Goal: Complete application form

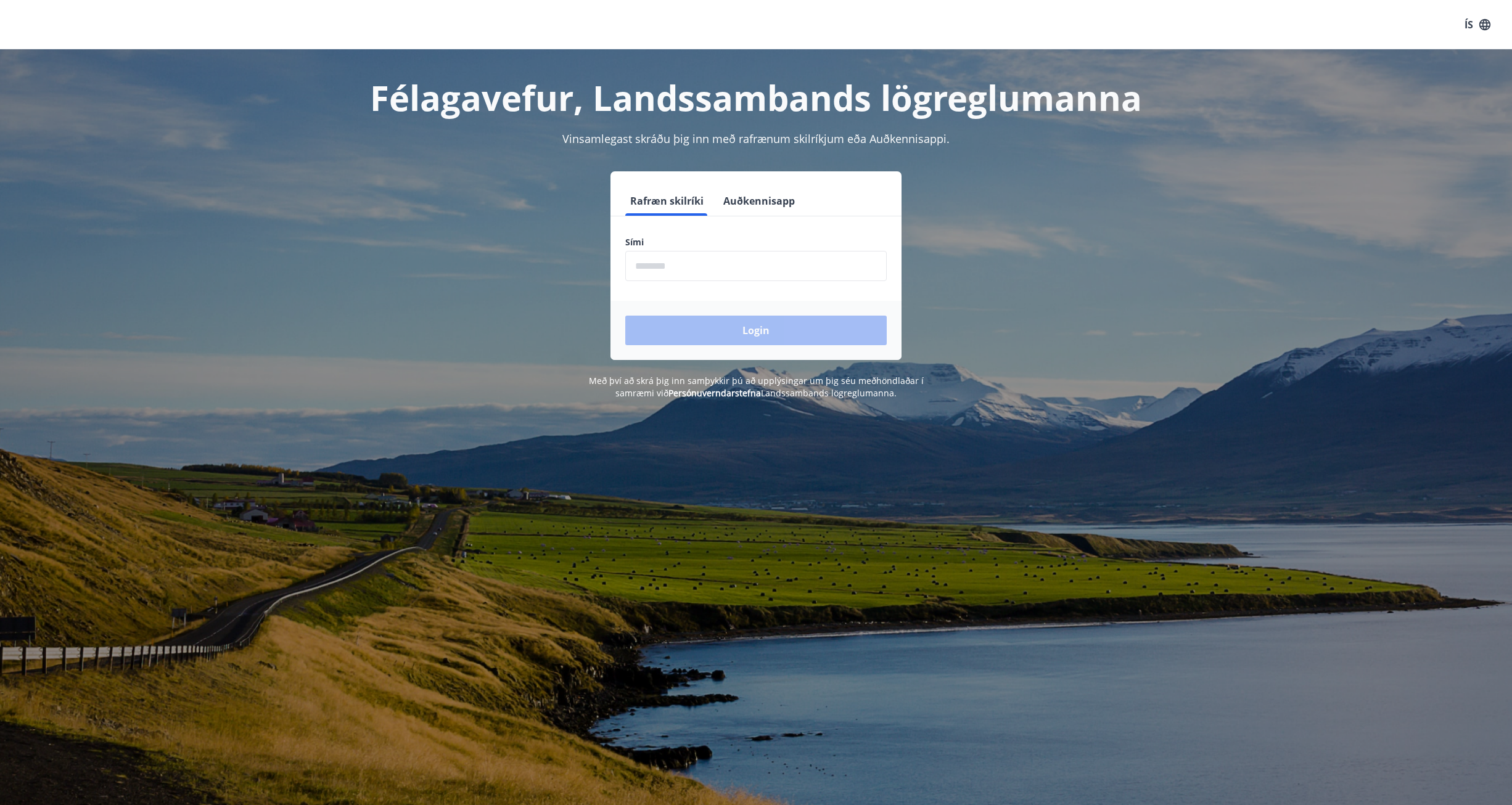
click at [729, 262] on input "phone" at bounding box center [756, 266] width 261 height 30
type input "********"
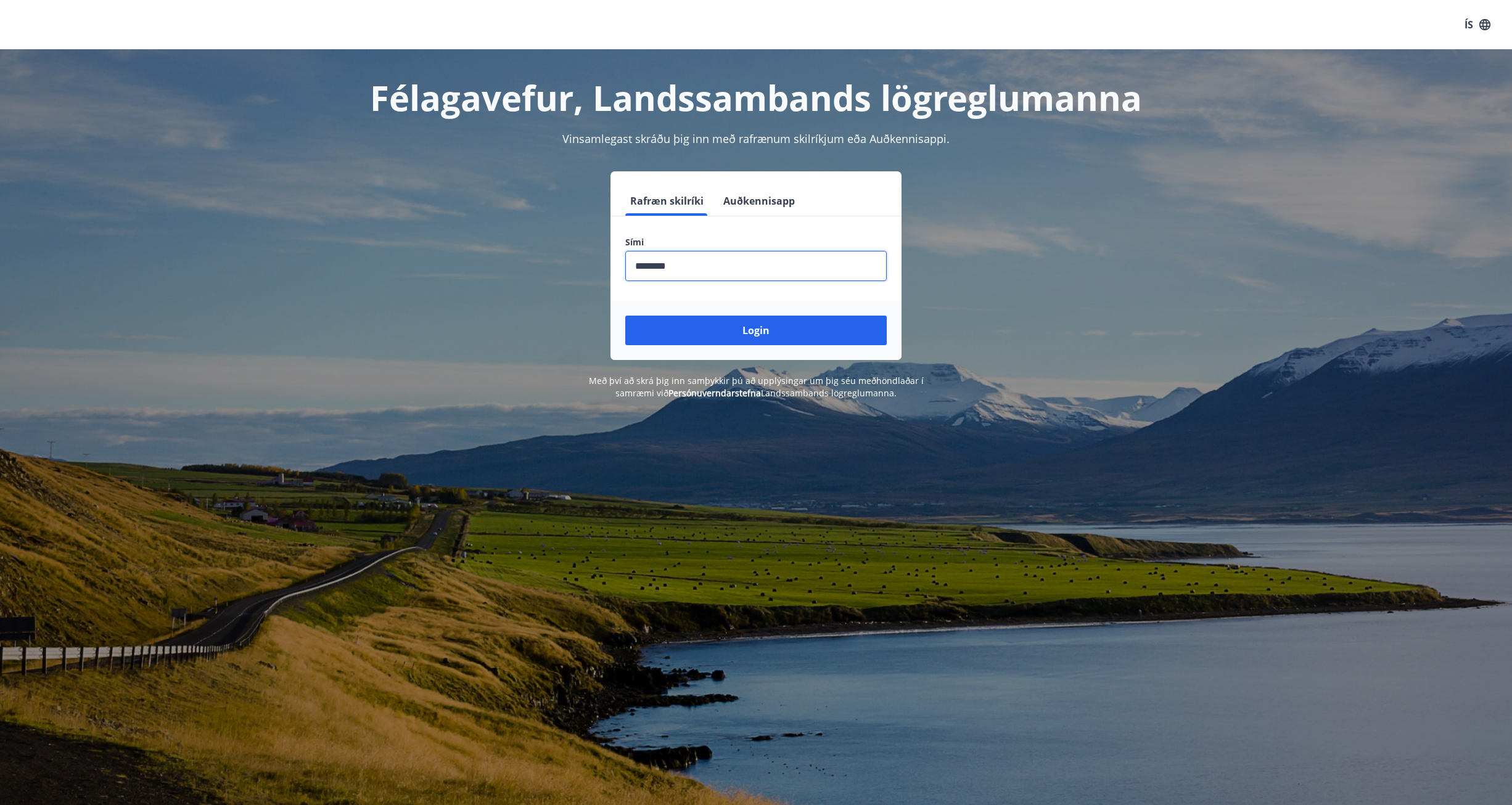
click at [625, 316] on button "Login" at bounding box center [756, 330] width 261 height 30
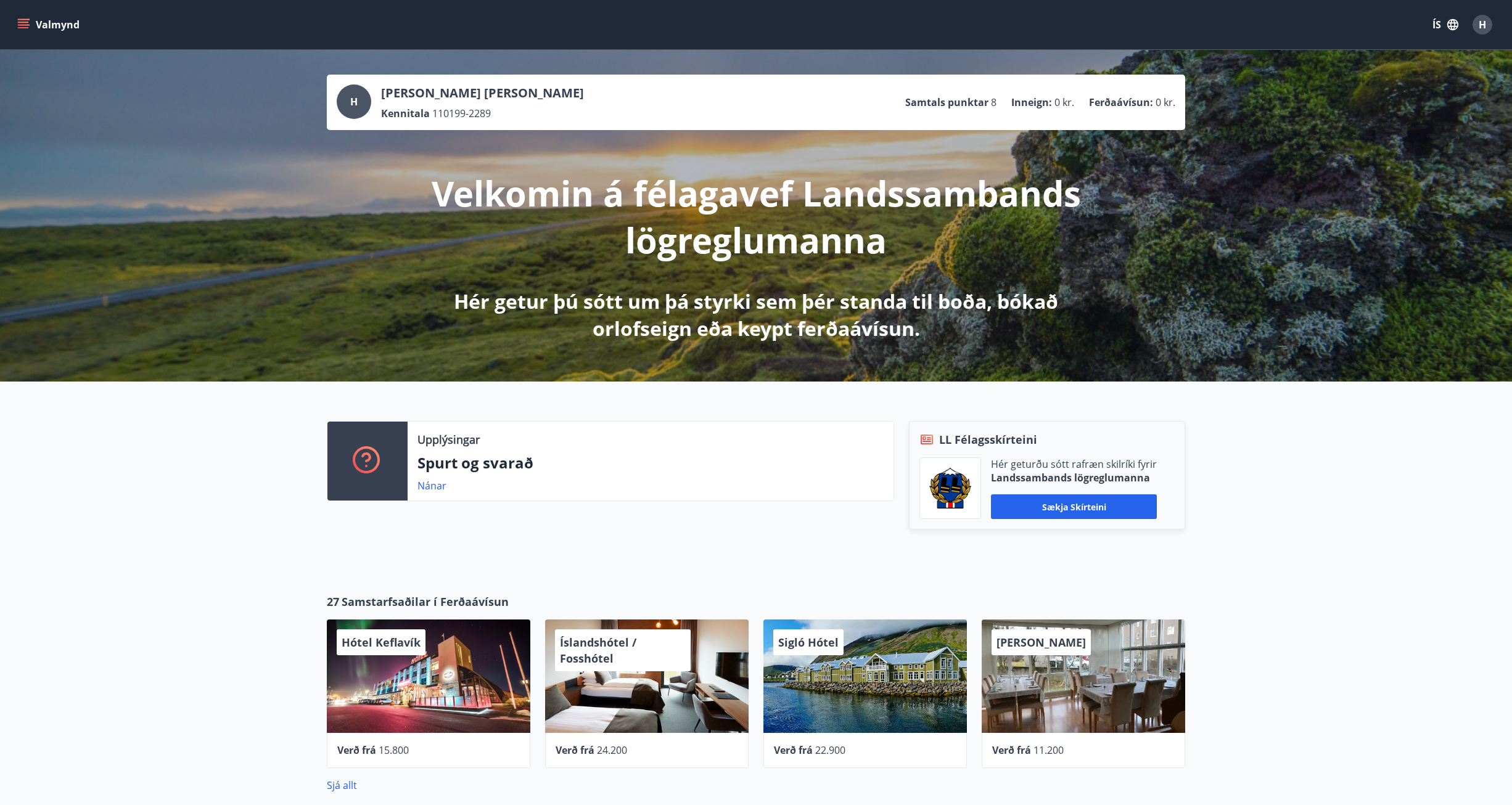
click at [51, 26] on button "Valmynd" at bounding box center [49, 25] width 70 height 22
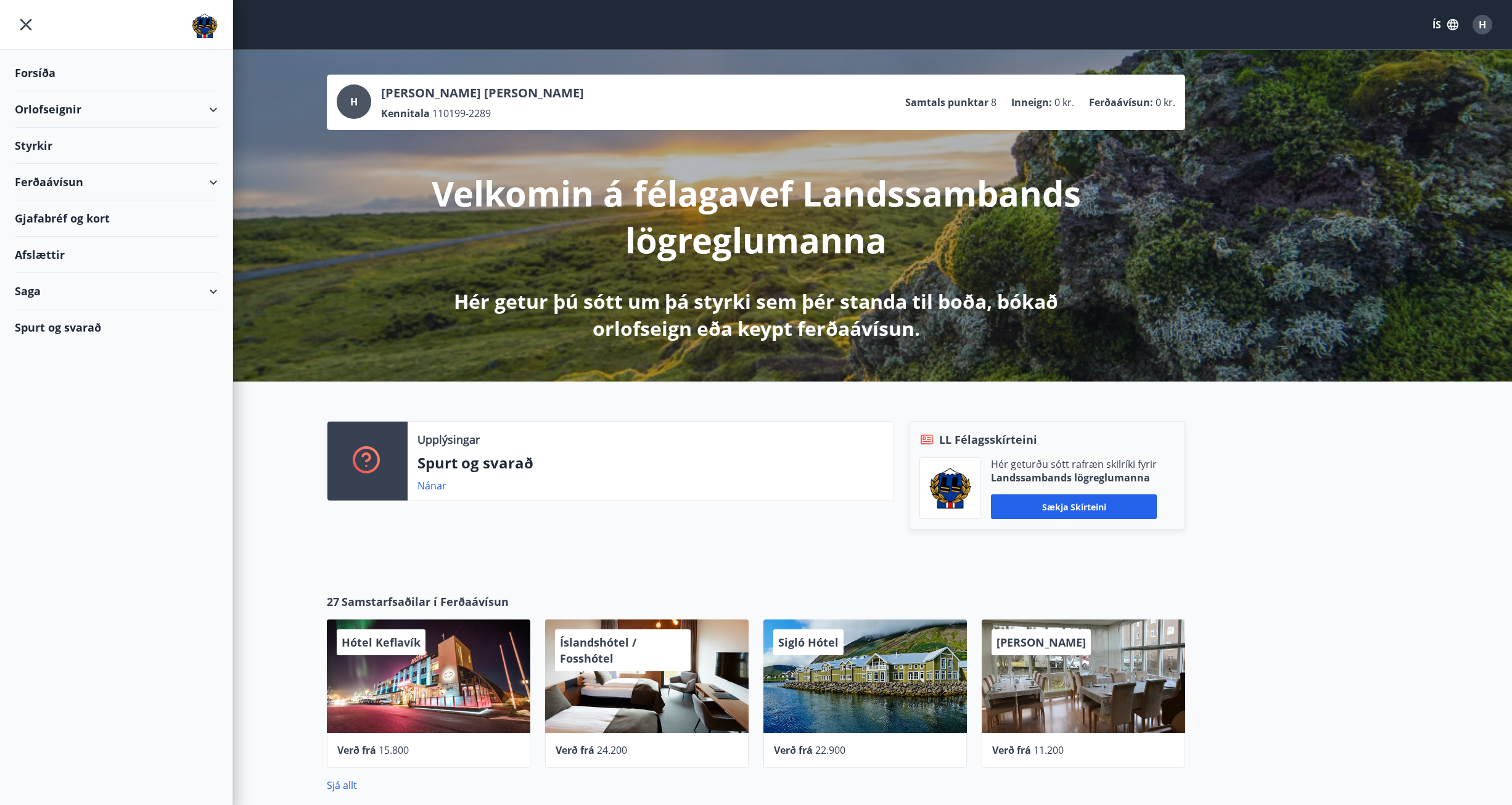
click at [103, 146] on div "Styrkir" at bounding box center [116, 146] width 203 height 37
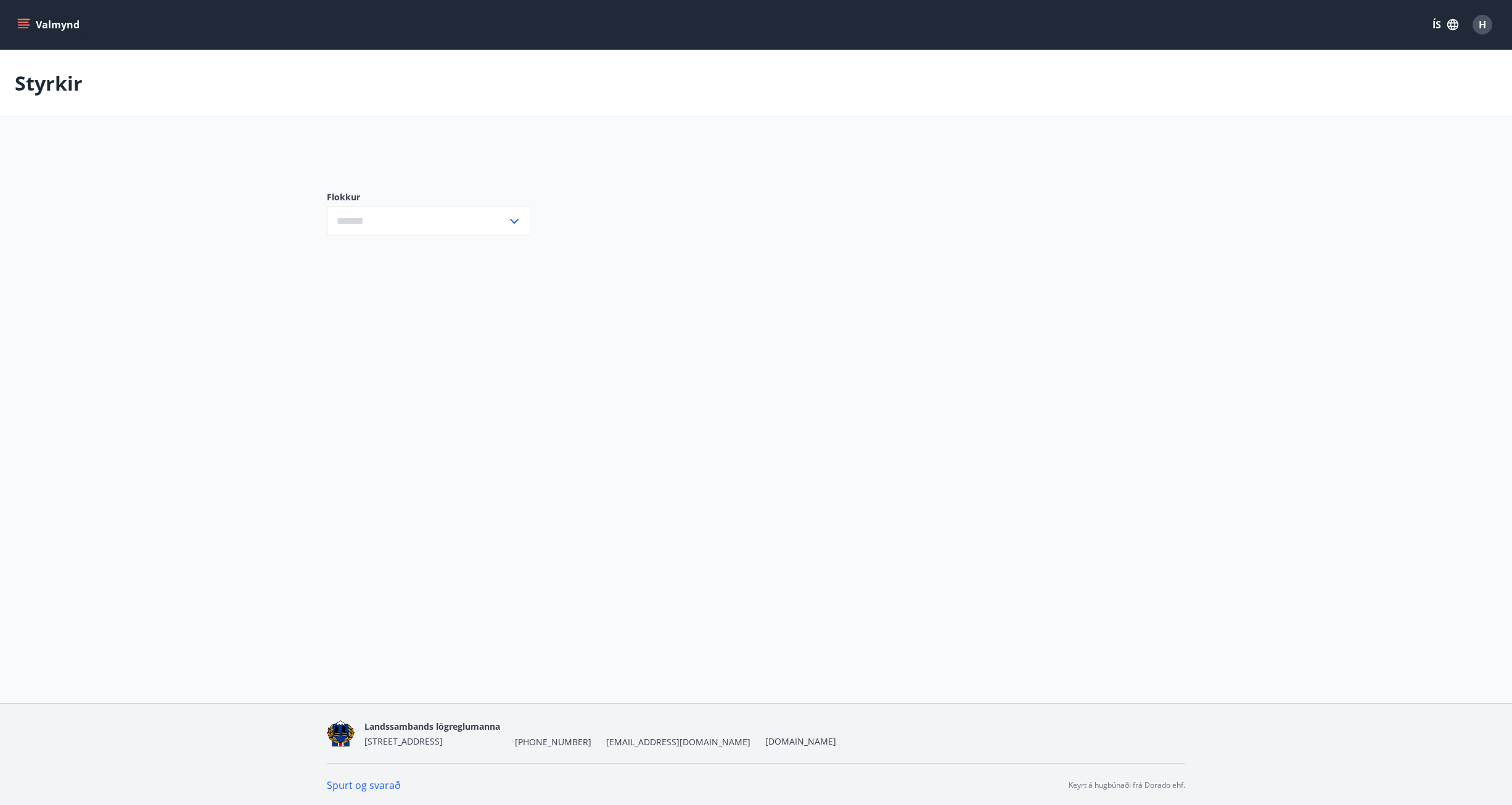
type input "***"
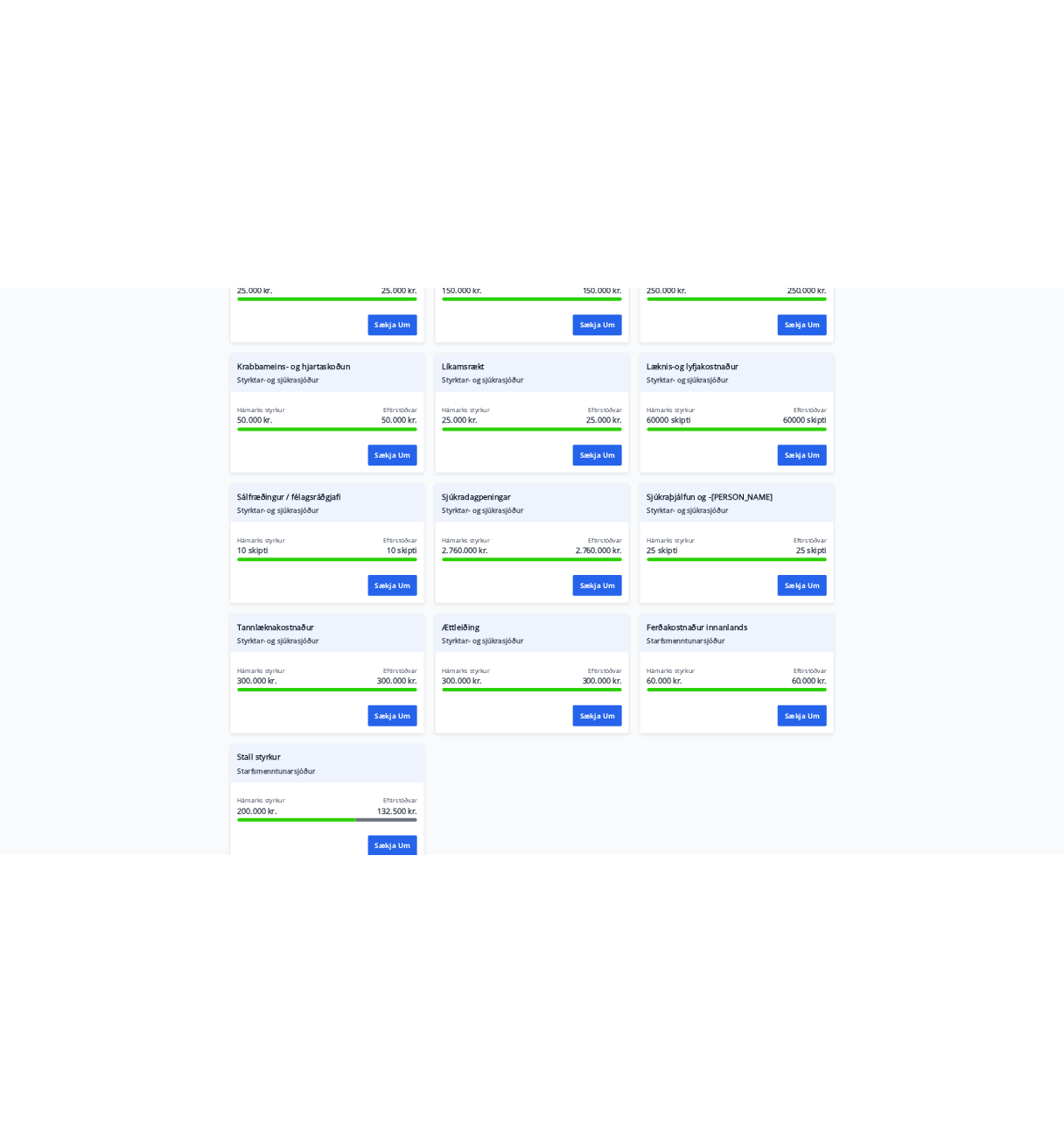
scroll to position [1137, 0]
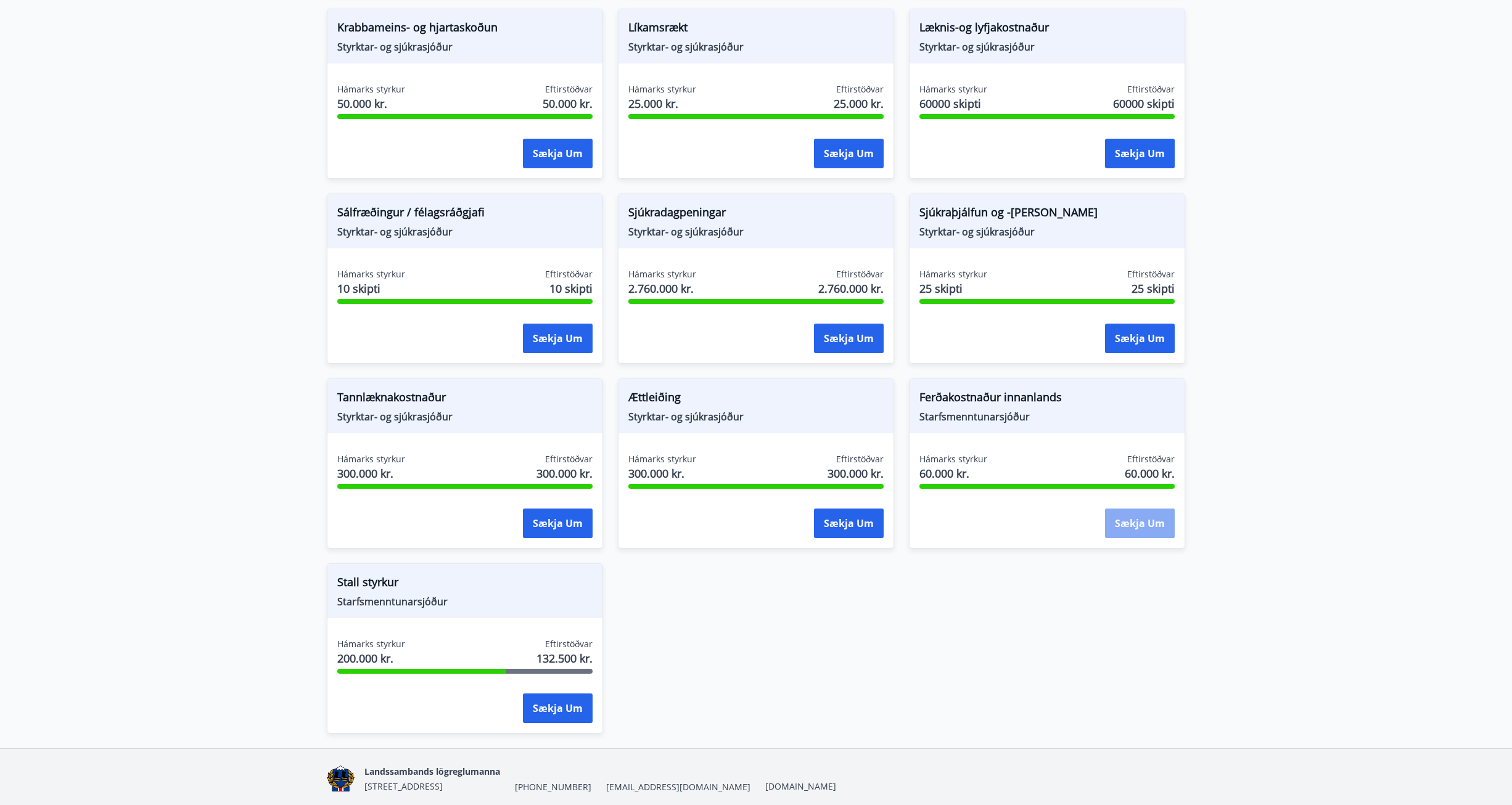
click at [1131, 525] on button "Sækja um" at bounding box center [1140, 523] width 70 height 30
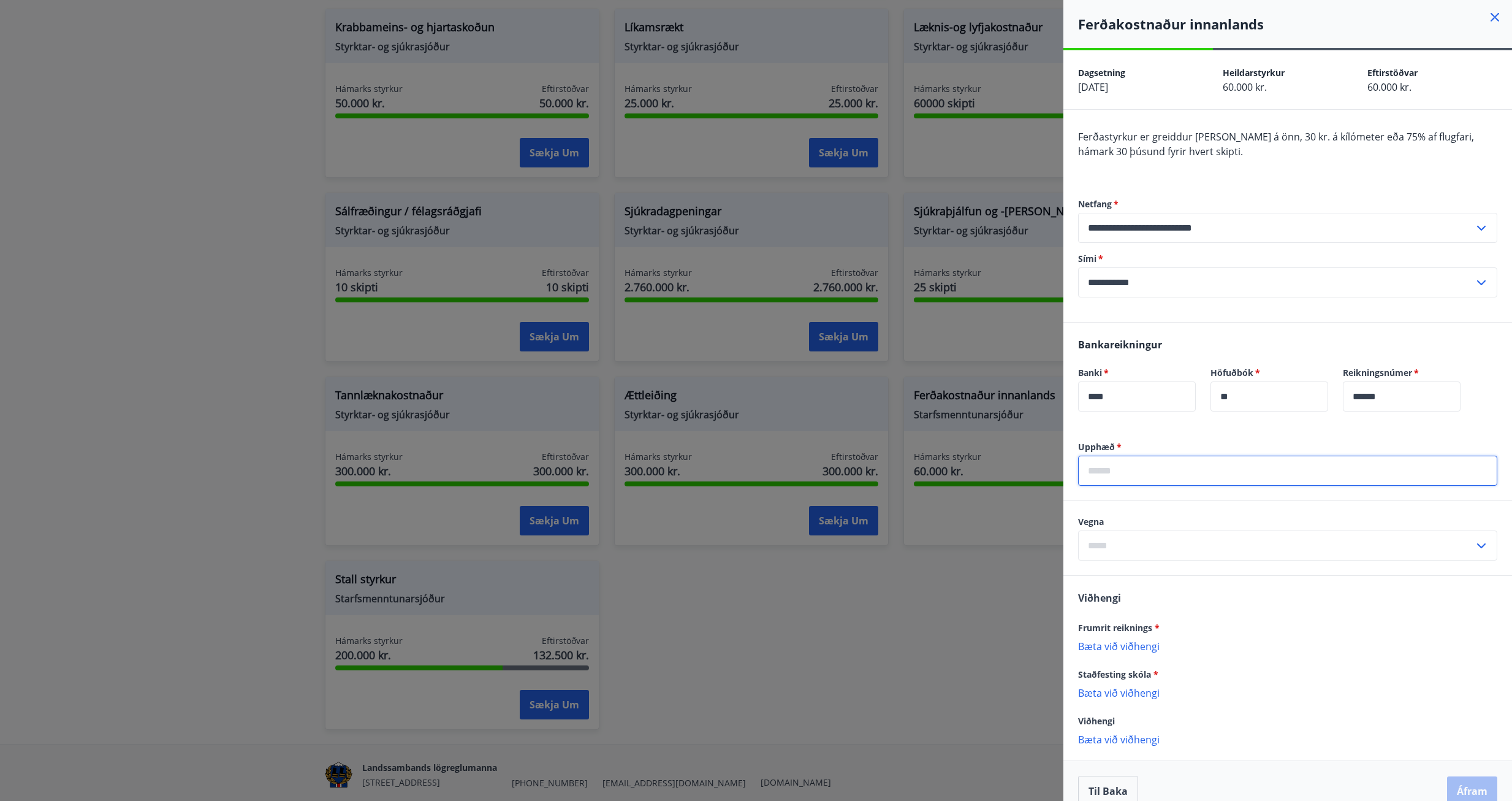
click at [1254, 477] on input "text" at bounding box center [1287, 471] width 420 height 30
type input "*"
click at [996, 655] on div at bounding box center [756, 400] width 1512 height 801
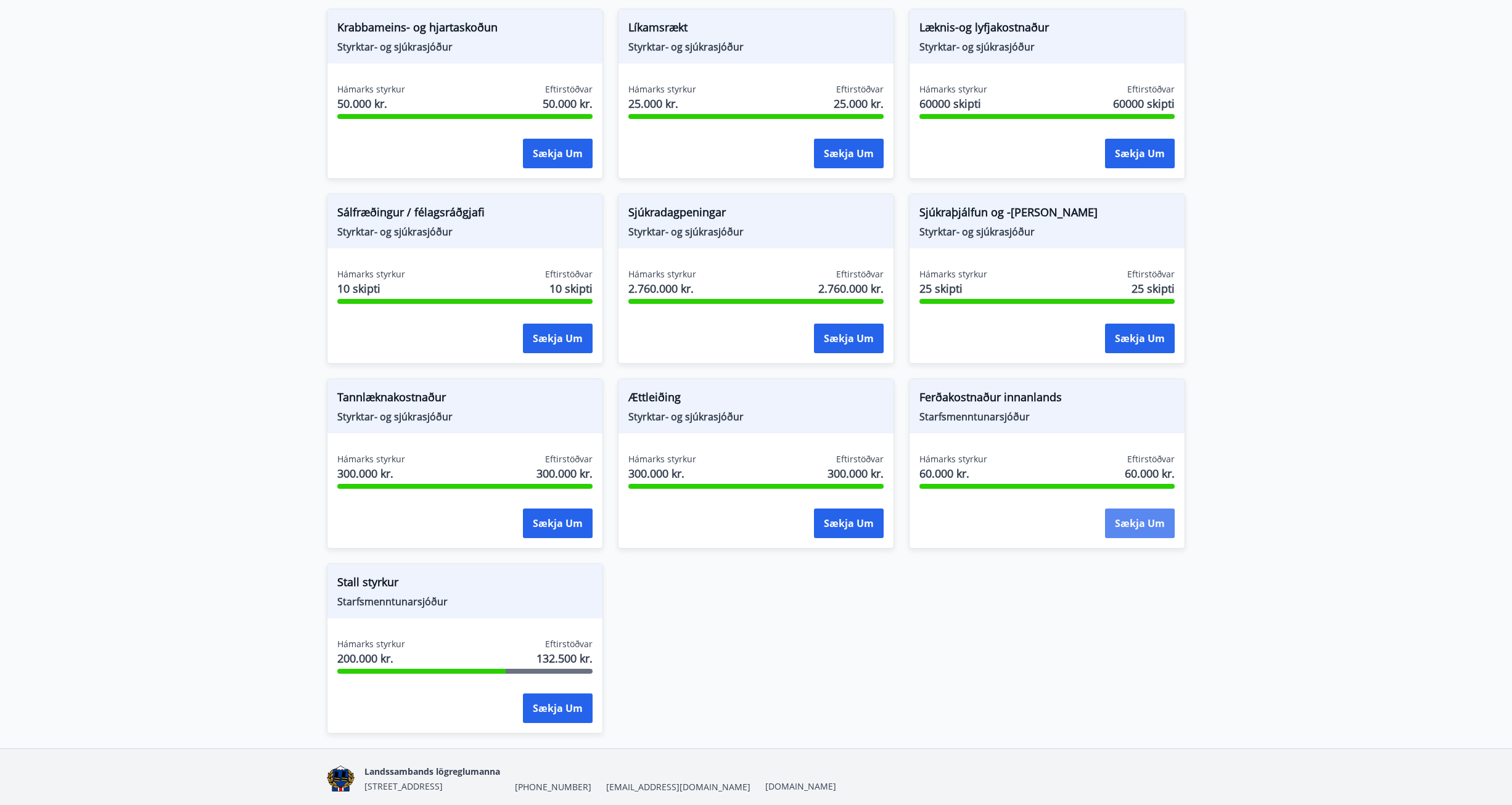
click at [1117, 523] on button "Sækja um" at bounding box center [1140, 523] width 70 height 30
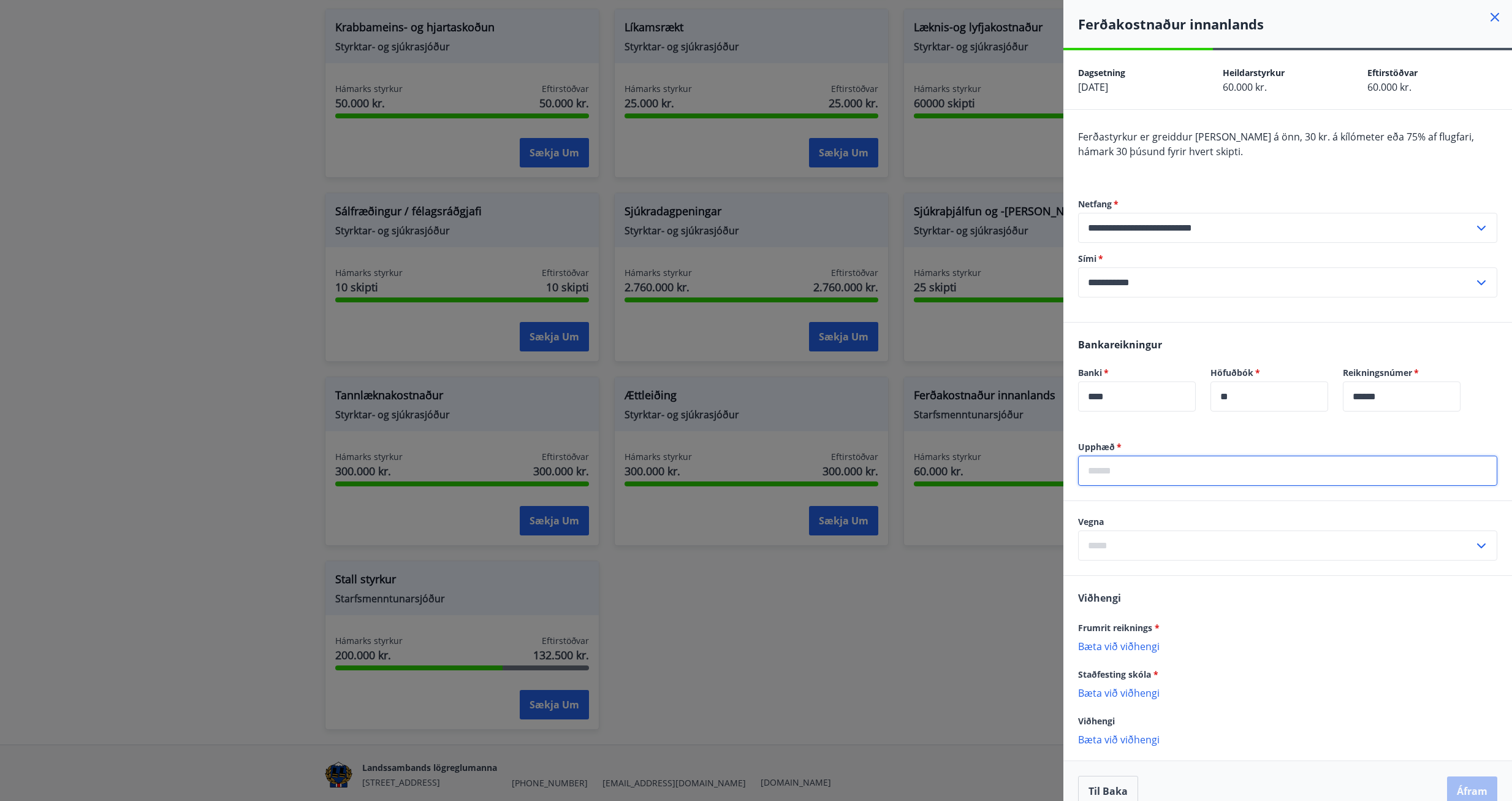
click at [1153, 463] on input "text" at bounding box center [1287, 471] width 420 height 30
type input "*****"
click at [1254, 552] on input "text" at bounding box center [1276, 545] width 396 height 30
click at [1169, 602] on li "Haustönn" at bounding box center [1287, 594] width 418 height 22
type input "********"
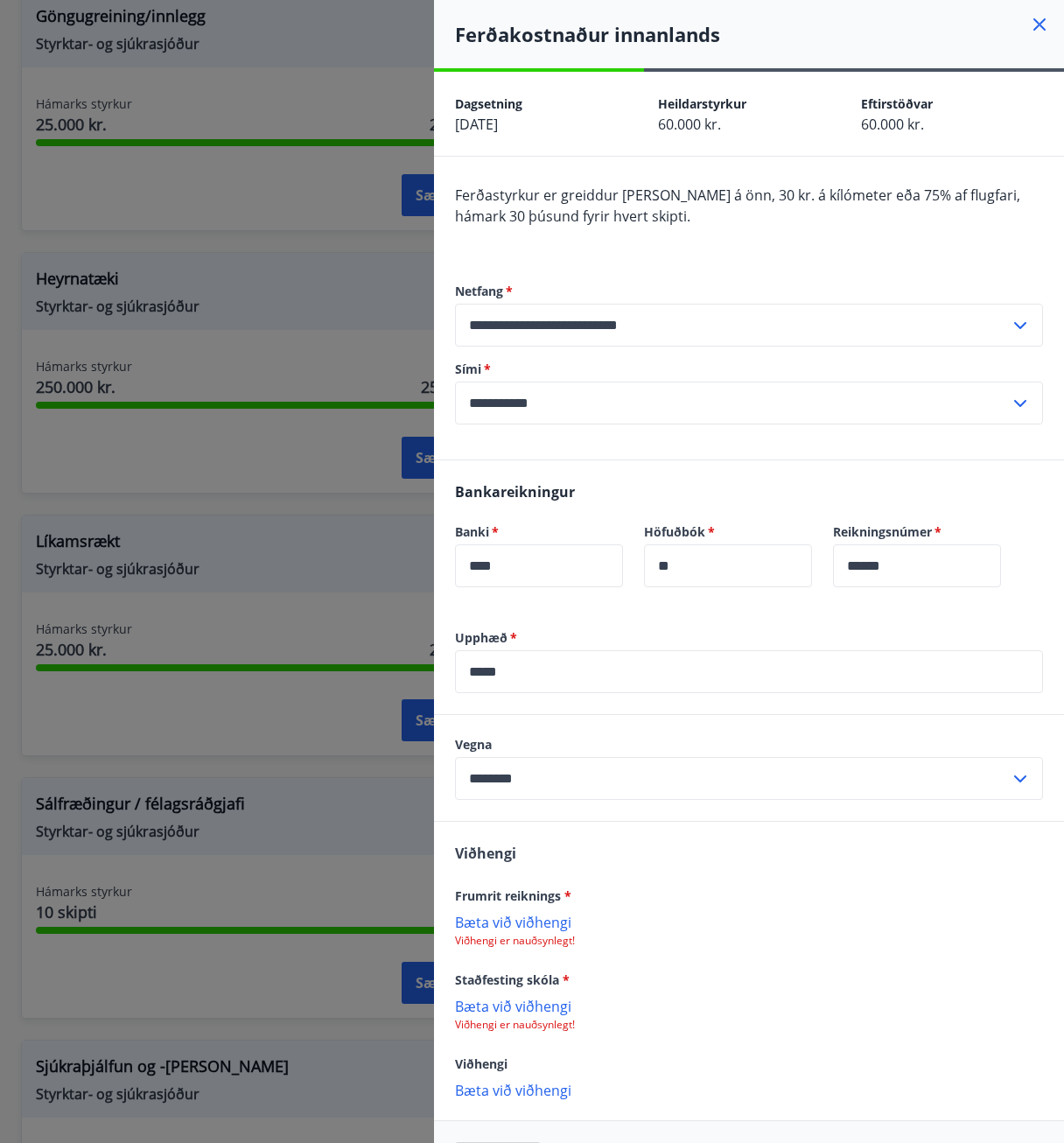
click at [507, 930] on p "Bæta við viðhengi" at bounding box center [749, 921] width 588 height 18
click at [509, 1015] on p "Bæta við viðhengi" at bounding box center [749, 1007] width 588 height 18
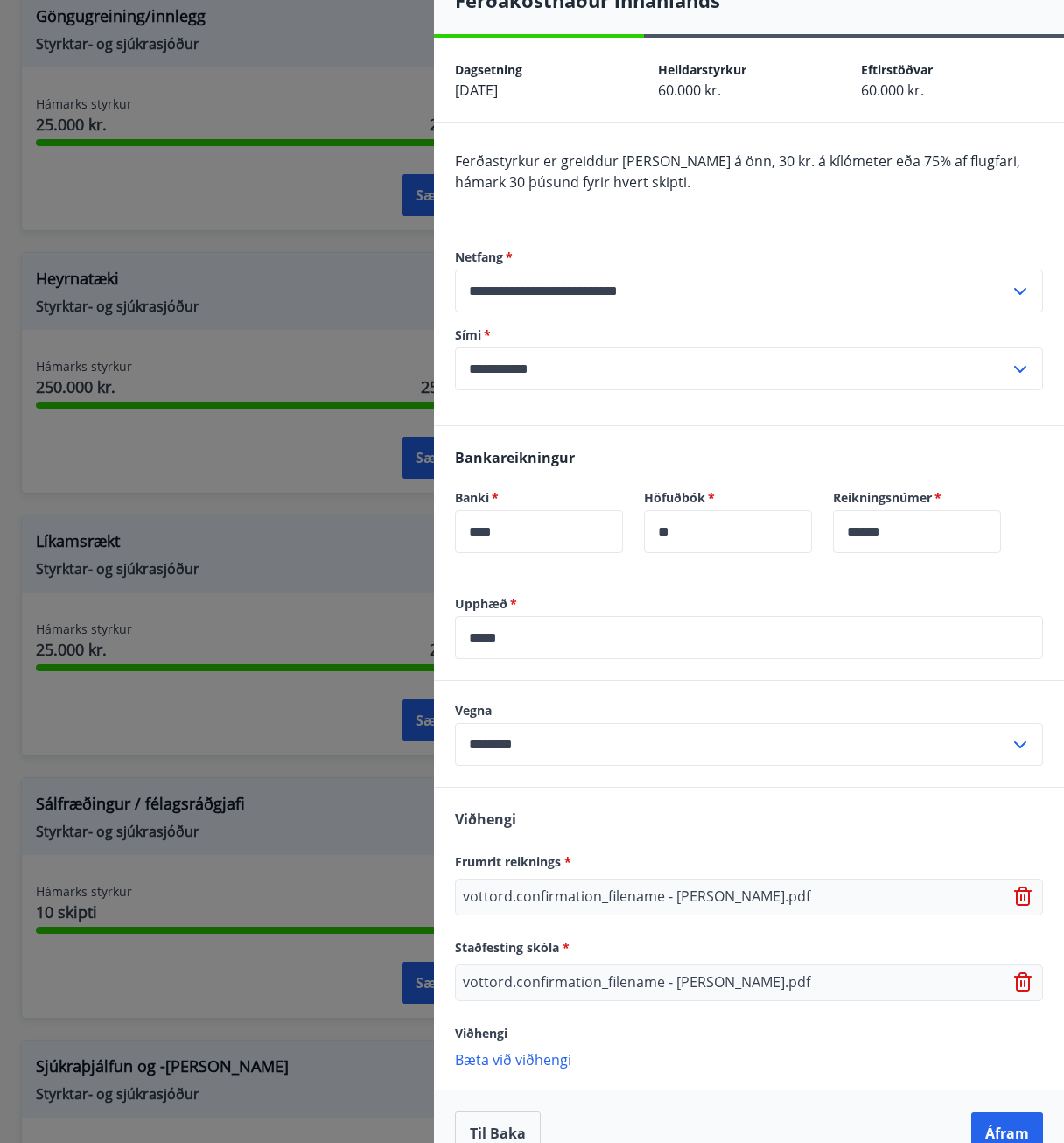
scroll to position [68, 0]
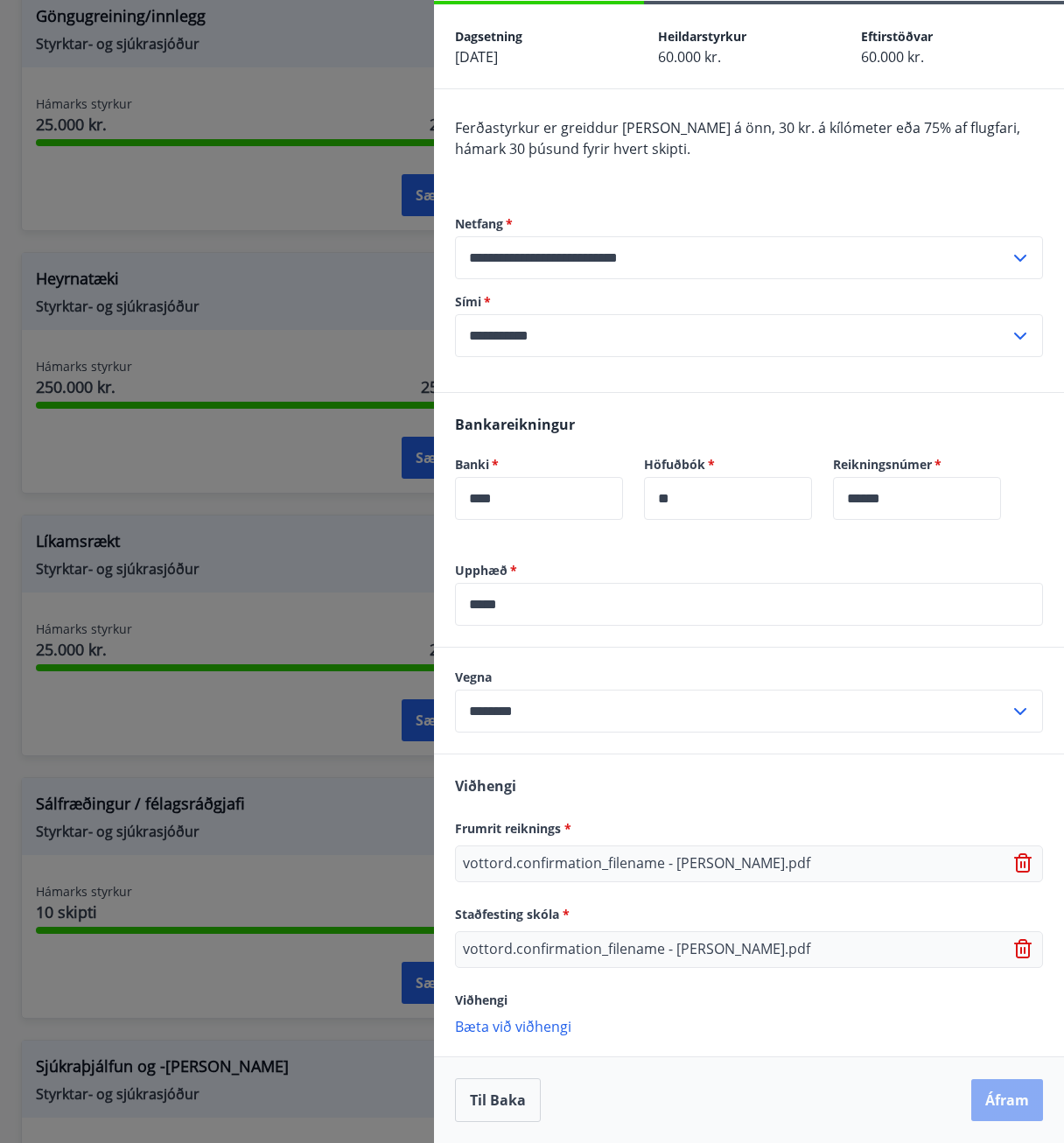
click at [998, 1100] on button "Áfram" at bounding box center [1007, 1100] width 72 height 42
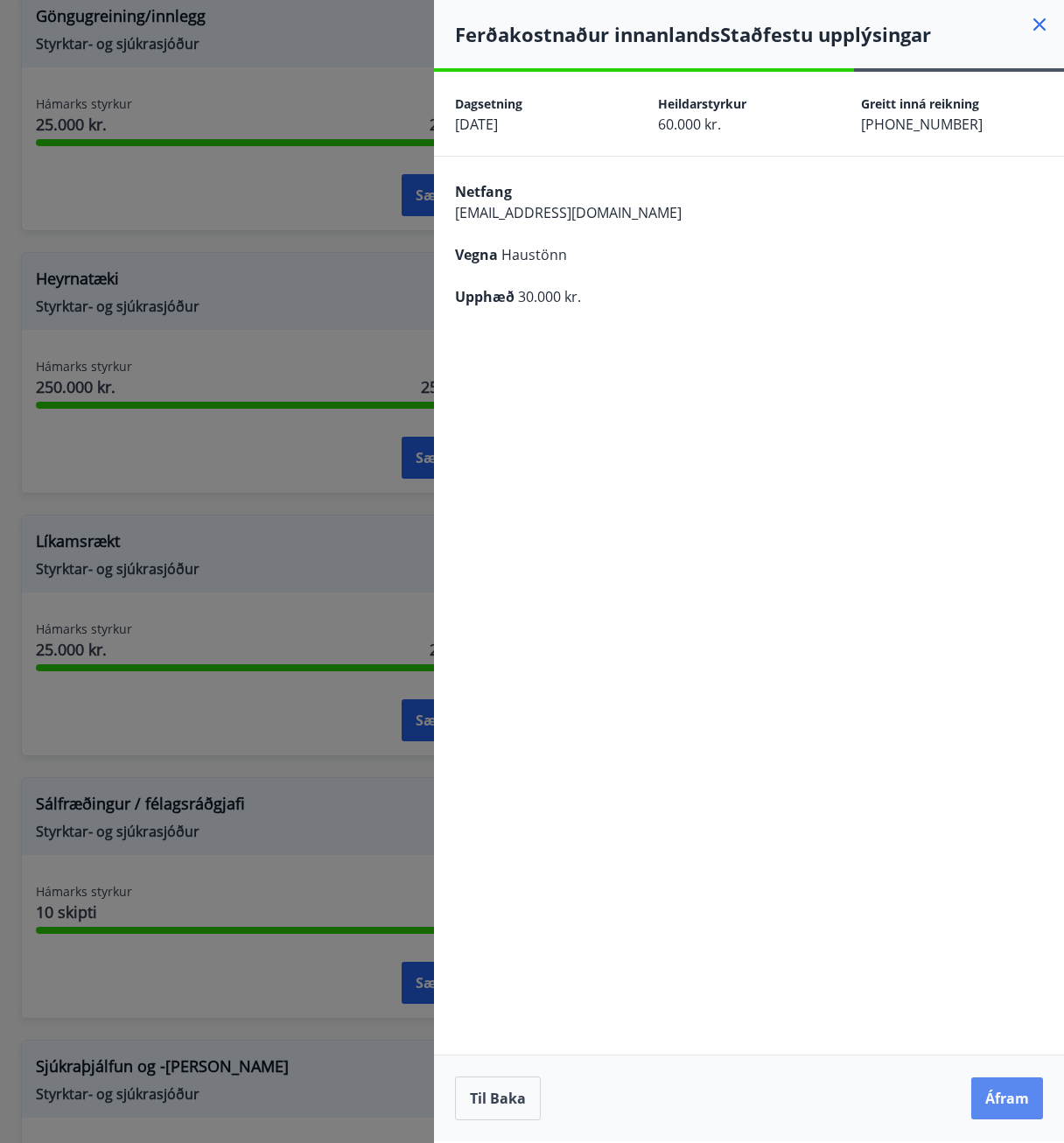
click at [1005, 1111] on button "Áfram" at bounding box center [1007, 1098] width 72 height 42
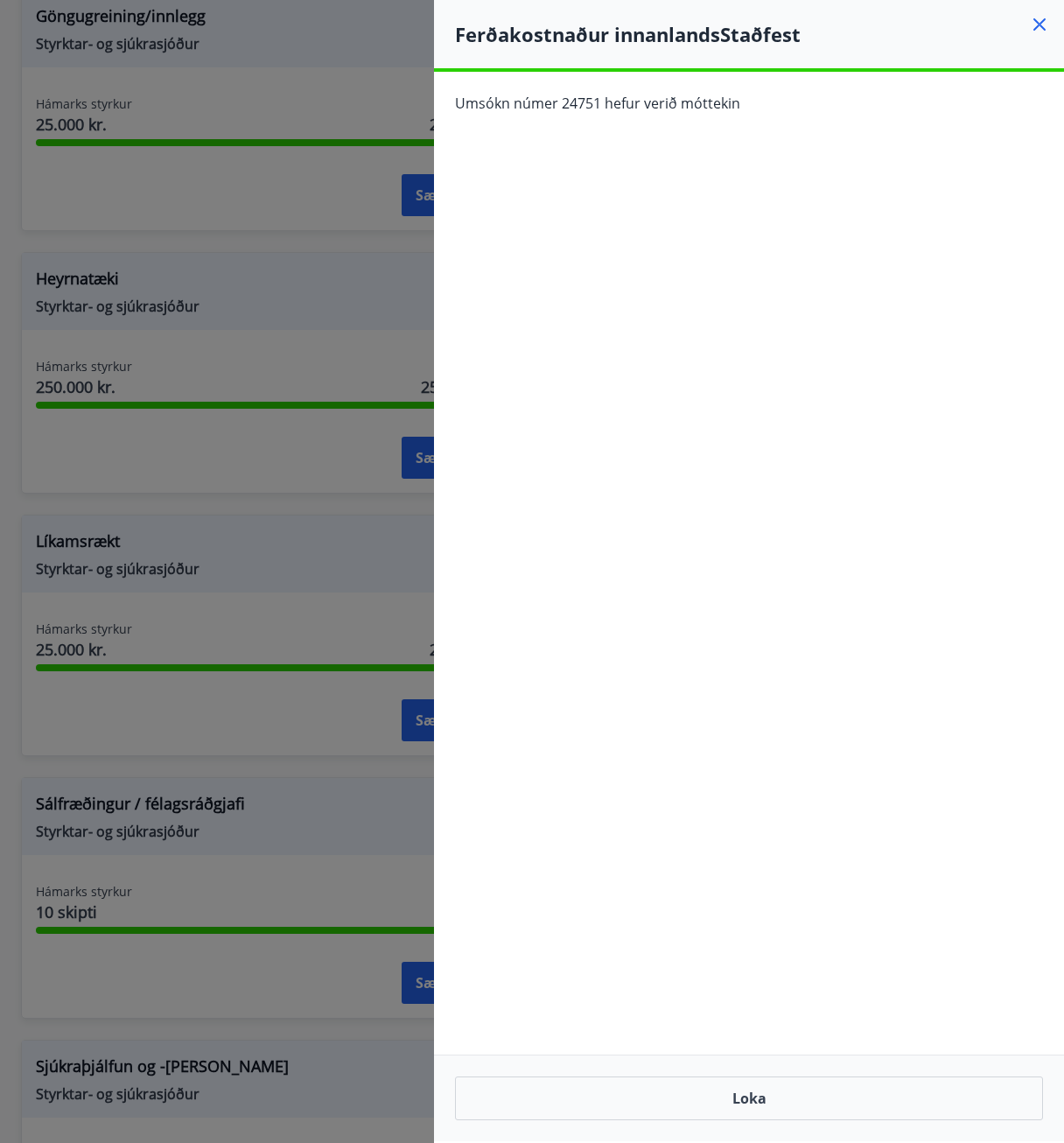
click at [1039, 28] on icon at bounding box center [1039, 24] width 21 height 21
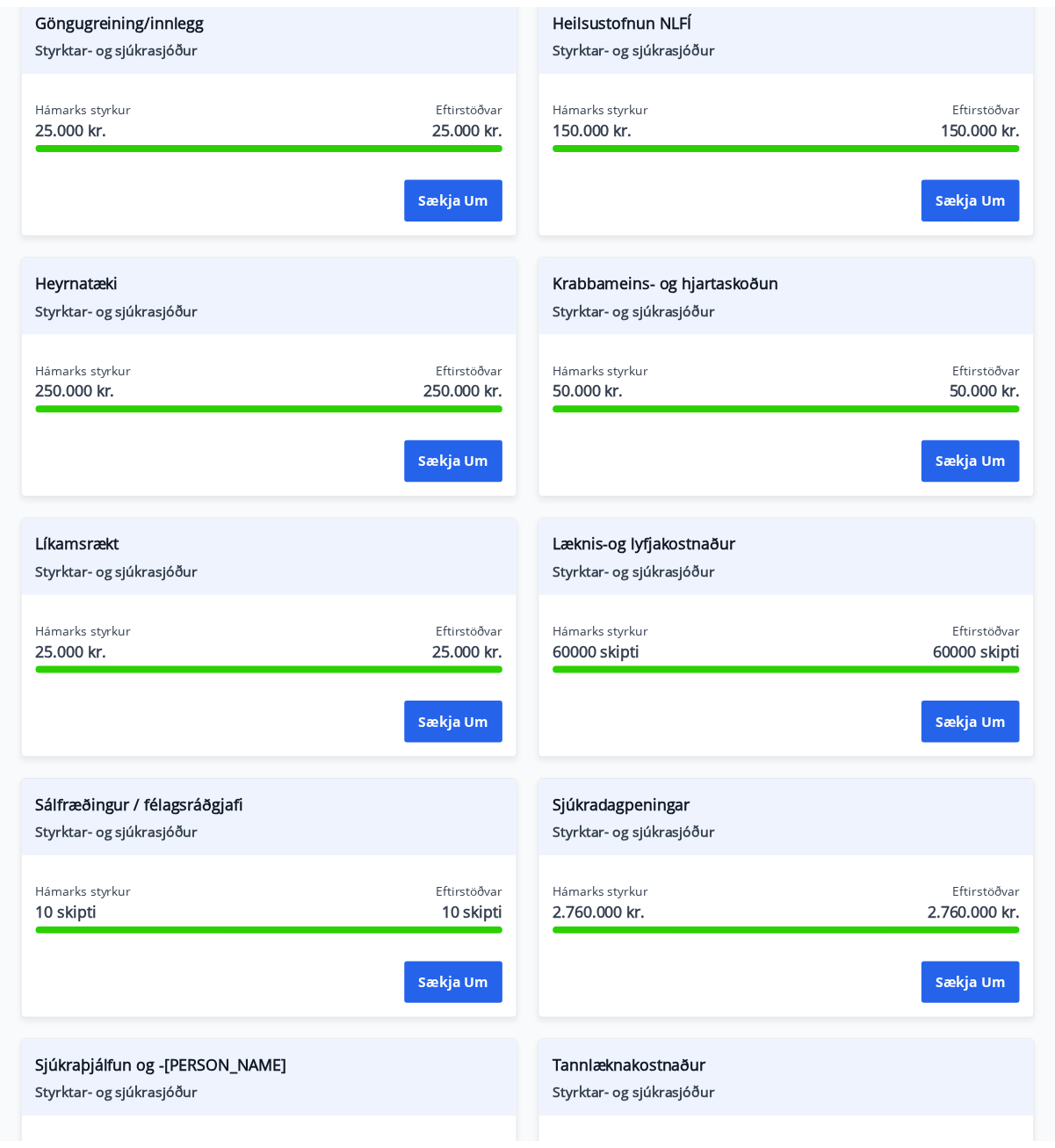
scroll to position [1977, 0]
